Goal: Task Accomplishment & Management: Manage account settings

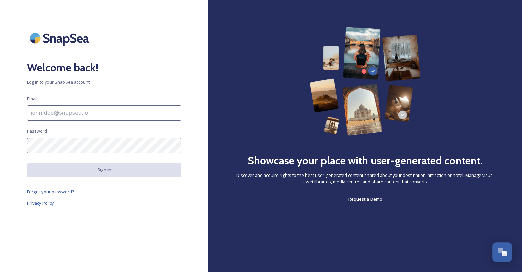
type input "[EMAIL_ADDRESS][DOMAIN_NAME]"
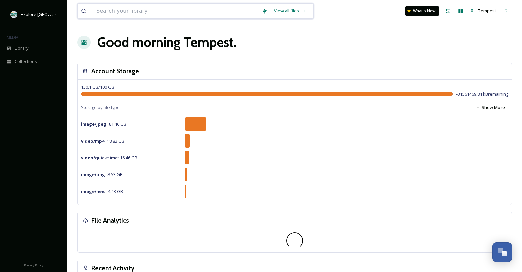
click at [142, 11] on input at bounding box center [176, 11] width 166 height 15
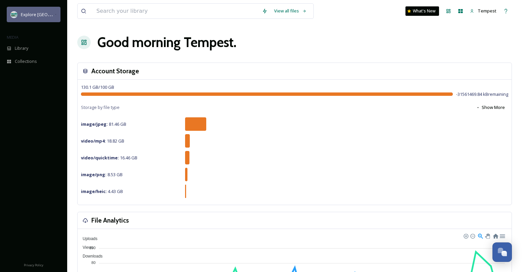
click at [56, 14] on icon at bounding box center [56, 14] width 2 height 5
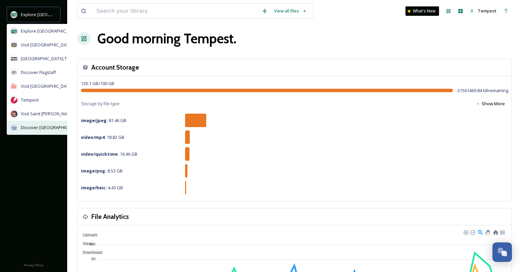
scroll to position [4, 0]
click at [44, 122] on div "Discover [GEOGRAPHIC_DATA]" at bounding box center [61, 128] width 109 height 14
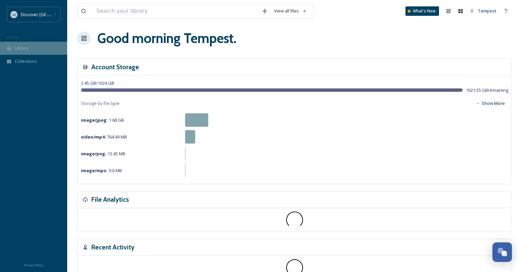
click at [21, 49] on span "Library" at bounding box center [21, 48] width 13 height 6
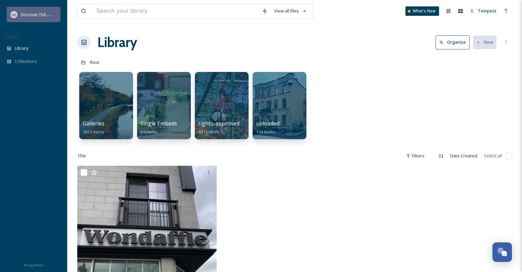
click at [52, 11] on div "Discover [GEOGRAPHIC_DATA]" at bounding box center [37, 14] width 33 height 8
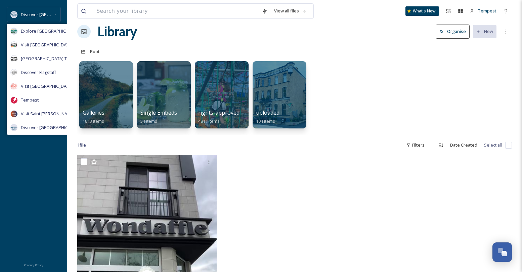
scroll to position [10, 0]
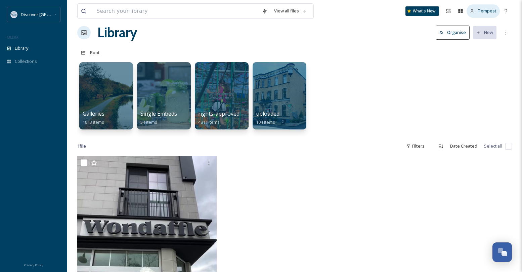
click at [487, 11] on span "Tempest" at bounding box center [487, 11] width 19 height 6
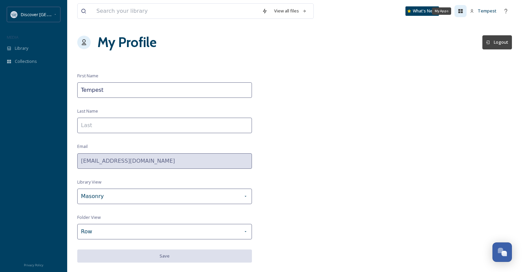
click at [462, 11] on icon at bounding box center [460, 10] width 5 height 5
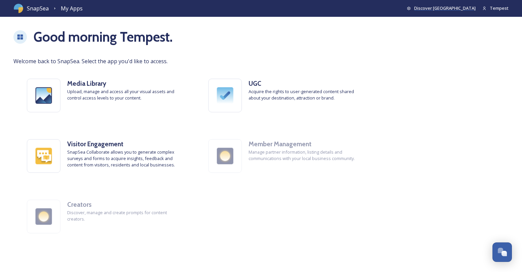
click at [464, 9] on span "Discover [GEOGRAPHIC_DATA]" at bounding box center [444, 8] width 61 height 6
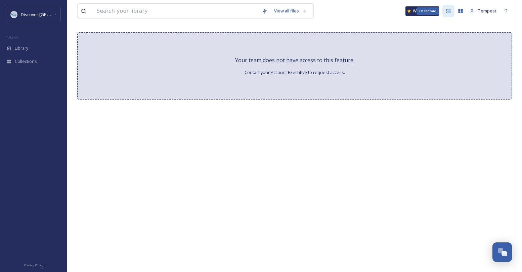
click at [451, 9] on icon at bounding box center [448, 10] width 5 height 5
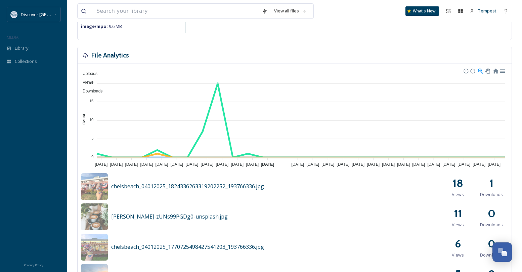
scroll to position [145, 0]
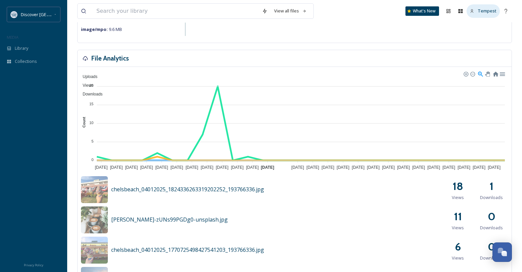
click at [478, 12] on div "Tempest" at bounding box center [482, 10] width 33 height 13
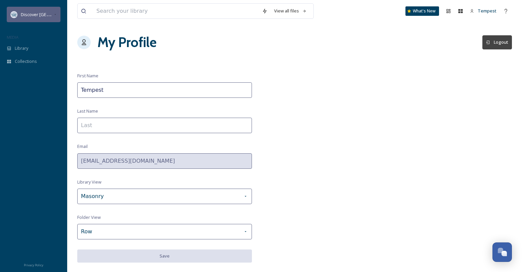
click at [36, 13] on span "Discover [GEOGRAPHIC_DATA]" at bounding box center [51, 14] width 61 height 6
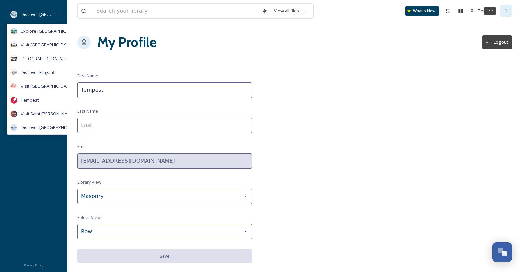
click at [504, 9] on icon at bounding box center [505, 10] width 5 height 5
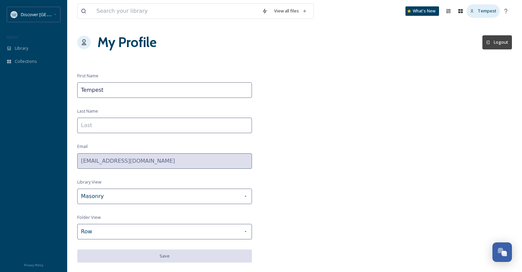
click at [482, 8] on span "Tempest" at bounding box center [487, 11] width 19 height 6
click at [497, 41] on button "Logout" at bounding box center [497, 42] width 30 height 14
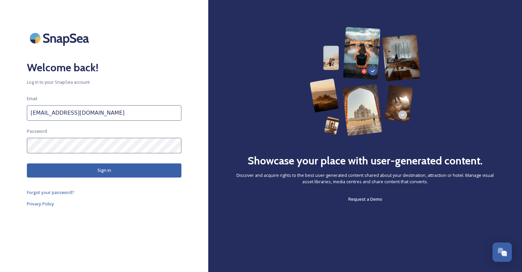
click at [94, 118] on input "[EMAIL_ADDRESS][DOMAIN_NAME]" at bounding box center [104, 112] width 154 height 15
type input "[PERSON_NAME][EMAIL_ADDRESS][PERSON_NAME][DOMAIN_NAME]"
click at [100, 167] on button "Sign in" at bounding box center [104, 170] width 154 height 14
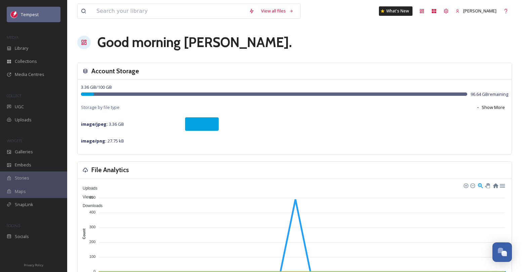
click at [46, 17] on div "Tempest" at bounding box center [34, 14] width 54 height 15
click at [40, 12] on div "Tempest" at bounding box center [34, 14] width 54 height 15
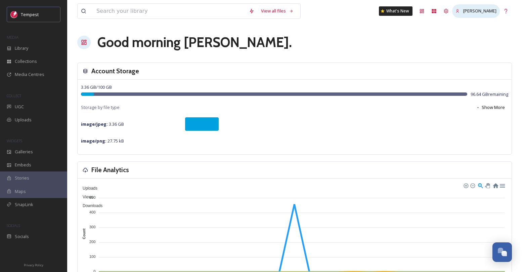
click at [493, 10] on span "[PERSON_NAME]" at bounding box center [479, 11] width 33 height 6
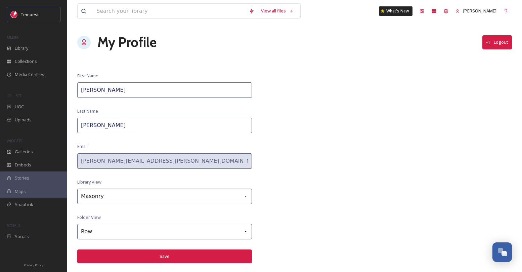
click at [495, 41] on button "Logout" at bounding box center [497, 42] width 30 height 14
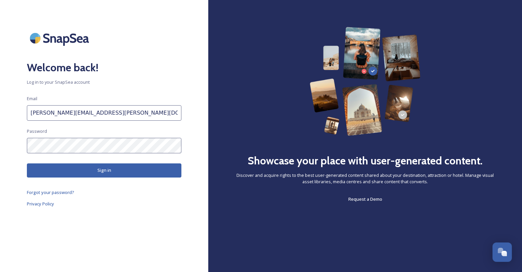
click at [107, 113] on input "[PERSON_NAME][EMAIL_ADDRESS][PERSON_NAME][DOMAIN_NAME]" at bounding box center [104, 112] width 154 height 15
type input "[EMAIL_ADDRESS][DOMAIN_NAME]"
click at [97, 166] on button "Sign in" at bounding box center [104, 170] width 154 height 14
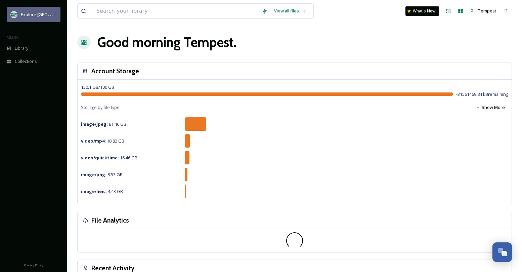
click at [55, 15] on icon at bounding box center [56, 14] width 2 height 5
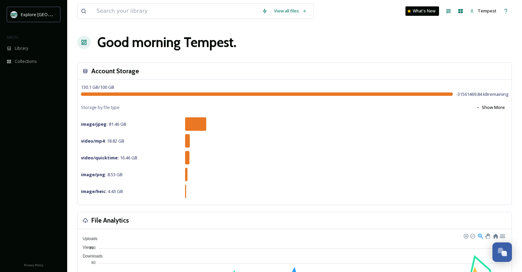
click at [178, 21] on div "View all files What's New Tempest" at bounding box center [294, 11] width 435 height 22
